Goal: Information Seeking & Learning: Learn about a topic

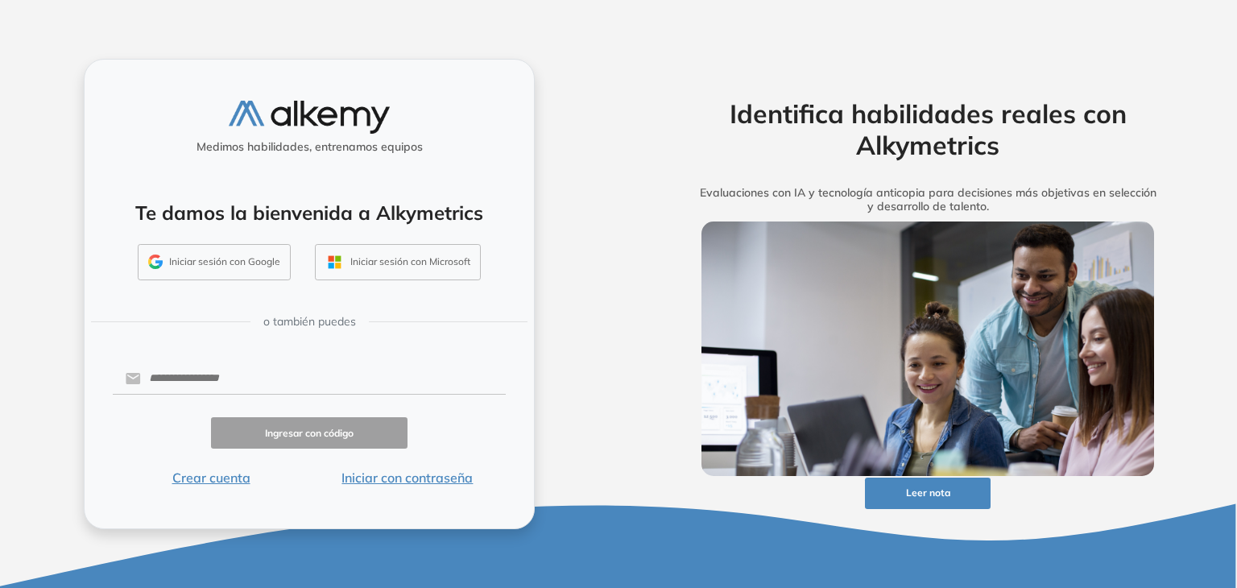
click at [257, 267] on button "Iniciar sesión con Google" at bounding box center [214, 262] width 153 height 37
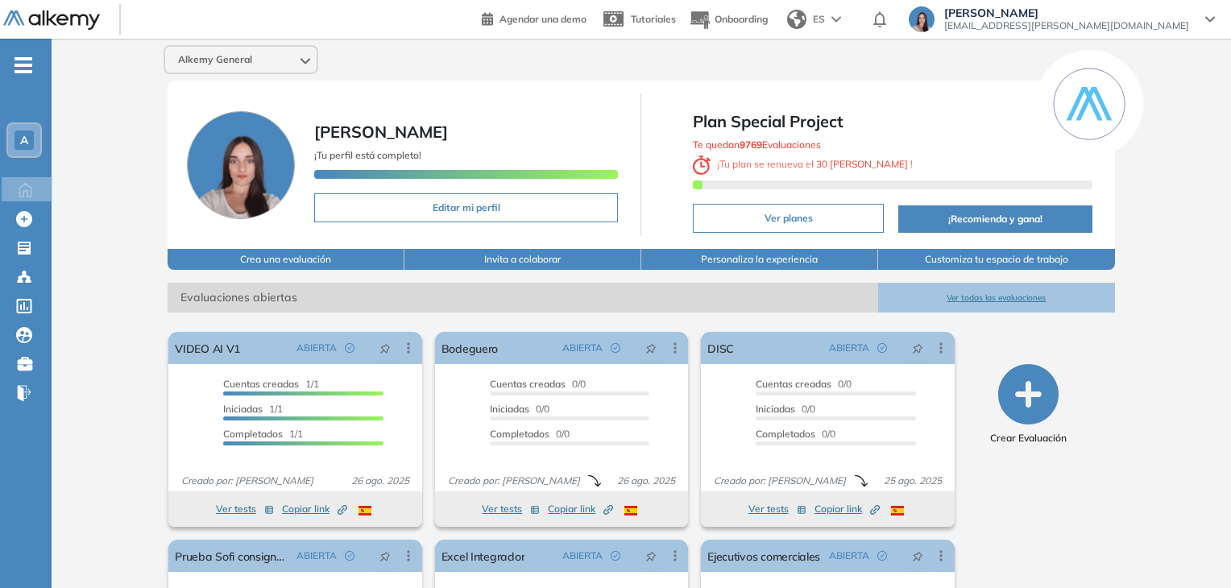
click at [19, 146] on div "A" at bounding box center [24, 140] width 19 height 19
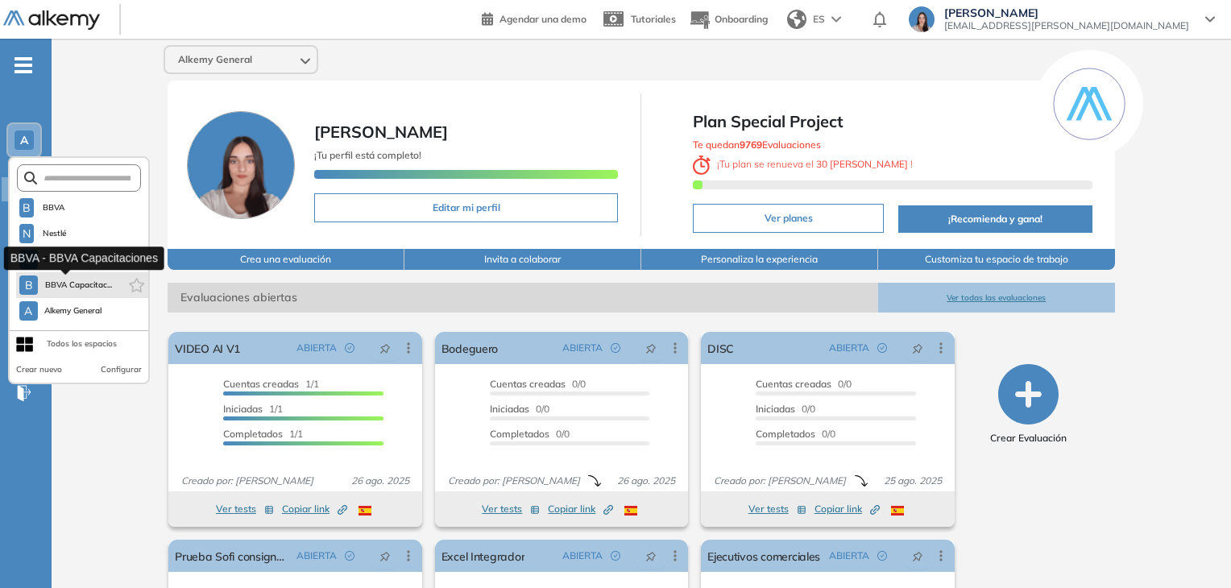
click at [85, 284] on span "BBVA Capacitac..." at bounding box center [78, 285] width 68 height 13
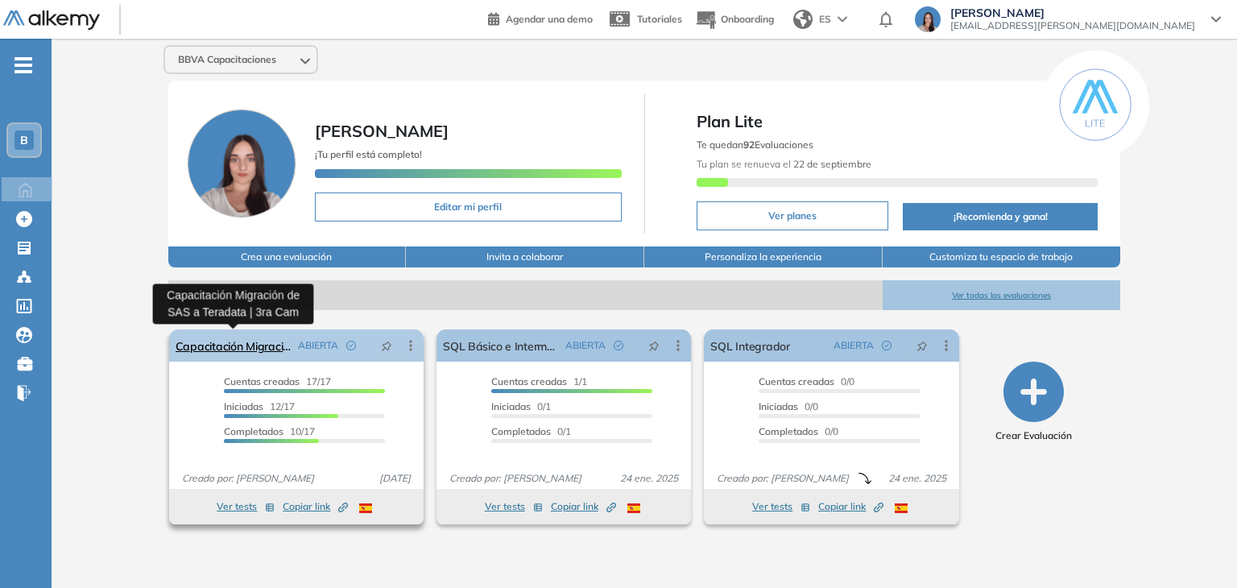
click at [269, 340] on link "Capacitación Migración de SAS a Teradata | 3ra Cam" at bounding box center [234, 346] width 116 height 32
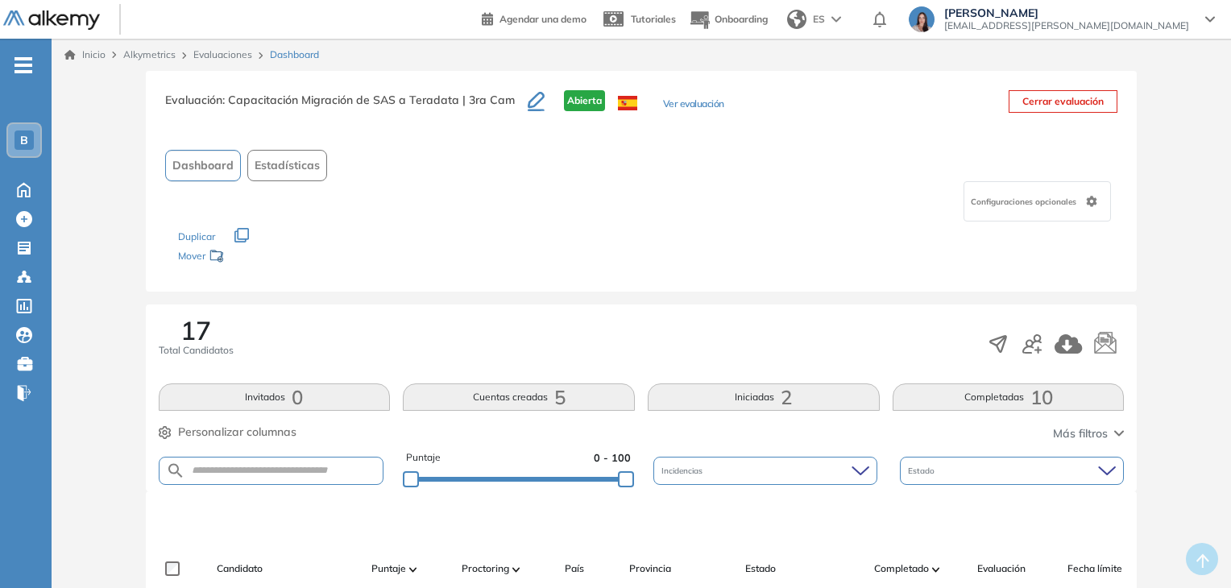
click at [993, 384] on button "Completadas 10" at bounding box center [1009, 396] width 232 height 27
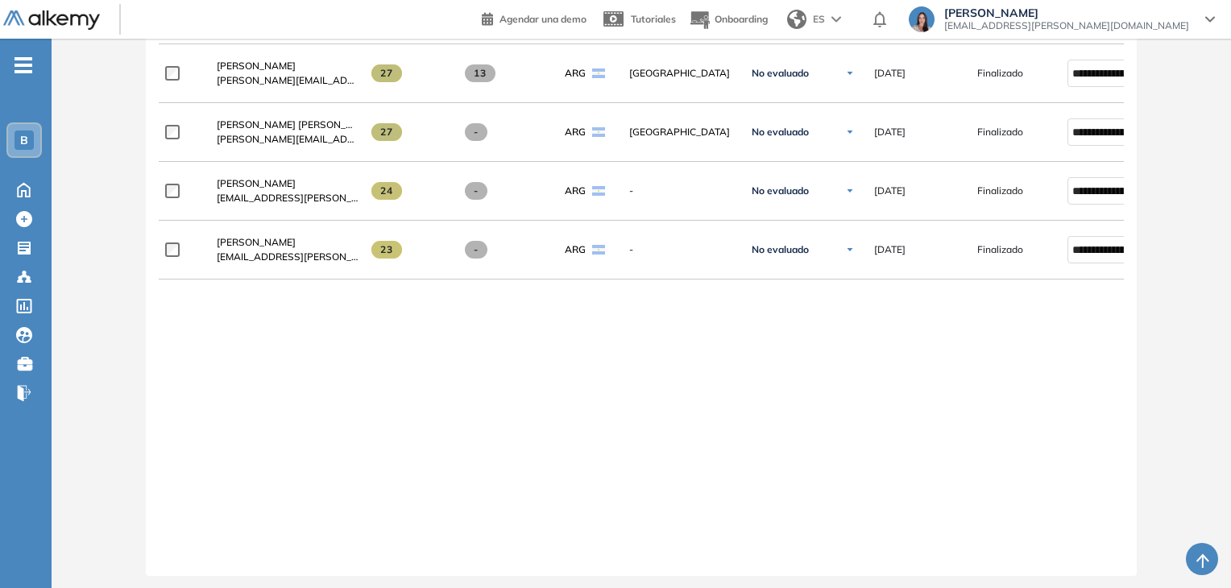
scroll to position [931, 0]
